Goal: Find contact information: Find contact information

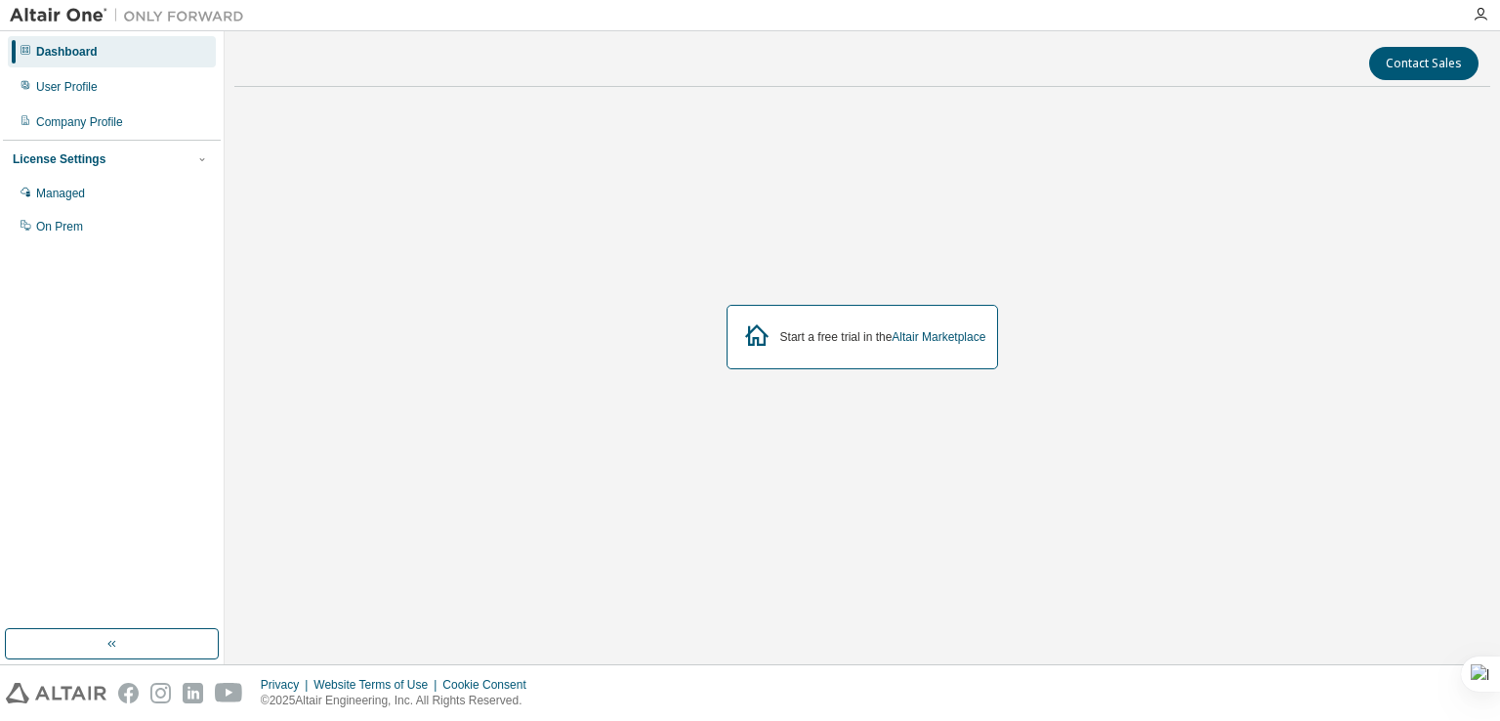
click at [1151, 109] on div "Start a free trial in the Altair Marketplace" at bounding box center [862, 337] width 1256 height 469
click at [1482, 7] on icon "button" at bounding box center [1481, 15] width 16 height 16
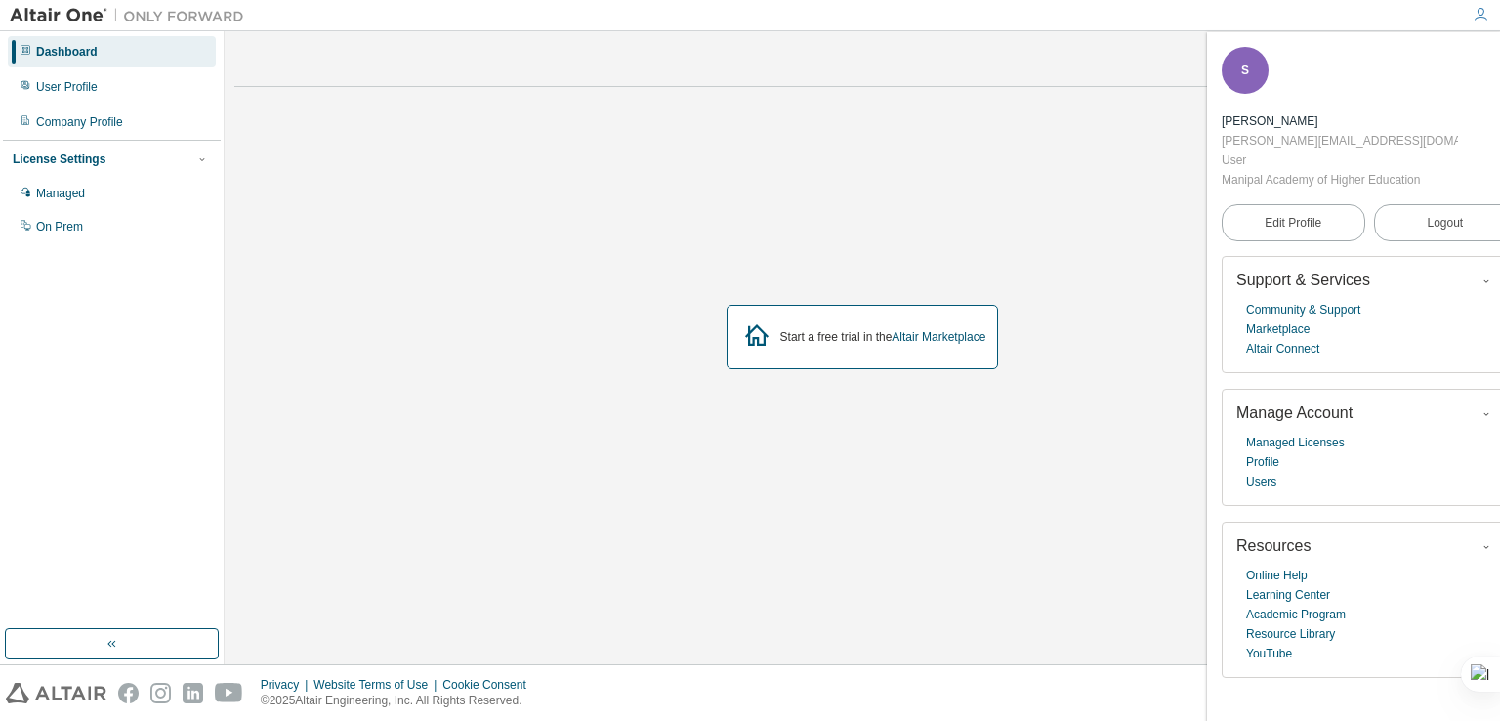
click at [1253, 81] on div "S" at bounding box center [1245, 70] width 47 height 47
click at [1225, 142] on div "[PERSON_NAME][EMAIL_ADDRESS][DOMAIN_NAME]" at bounding box center [1340, 141] width 236 height 20
copy div "[PERSON_NAME][EMAIL_ADDRESS][DOMAIN_NAME]"
